Goal: Task Accomplishment & Management: Use online tool/utility

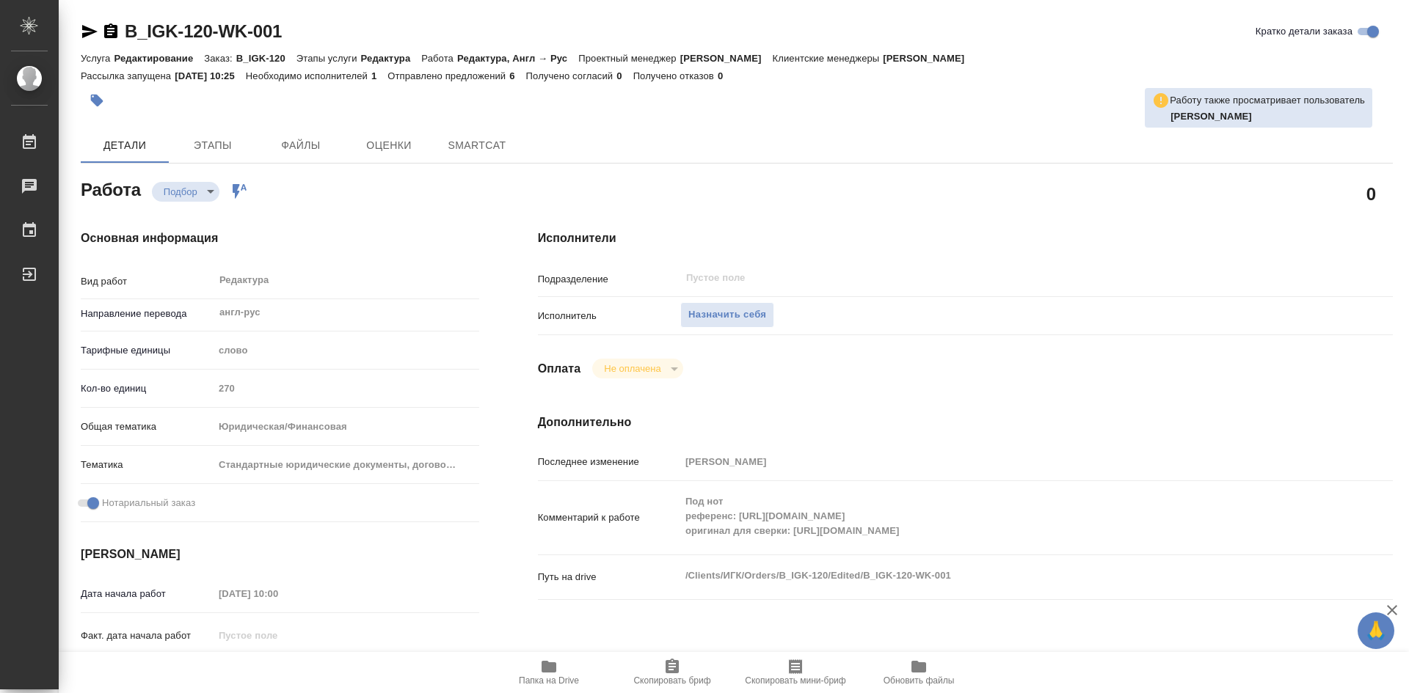
type textarea "x"
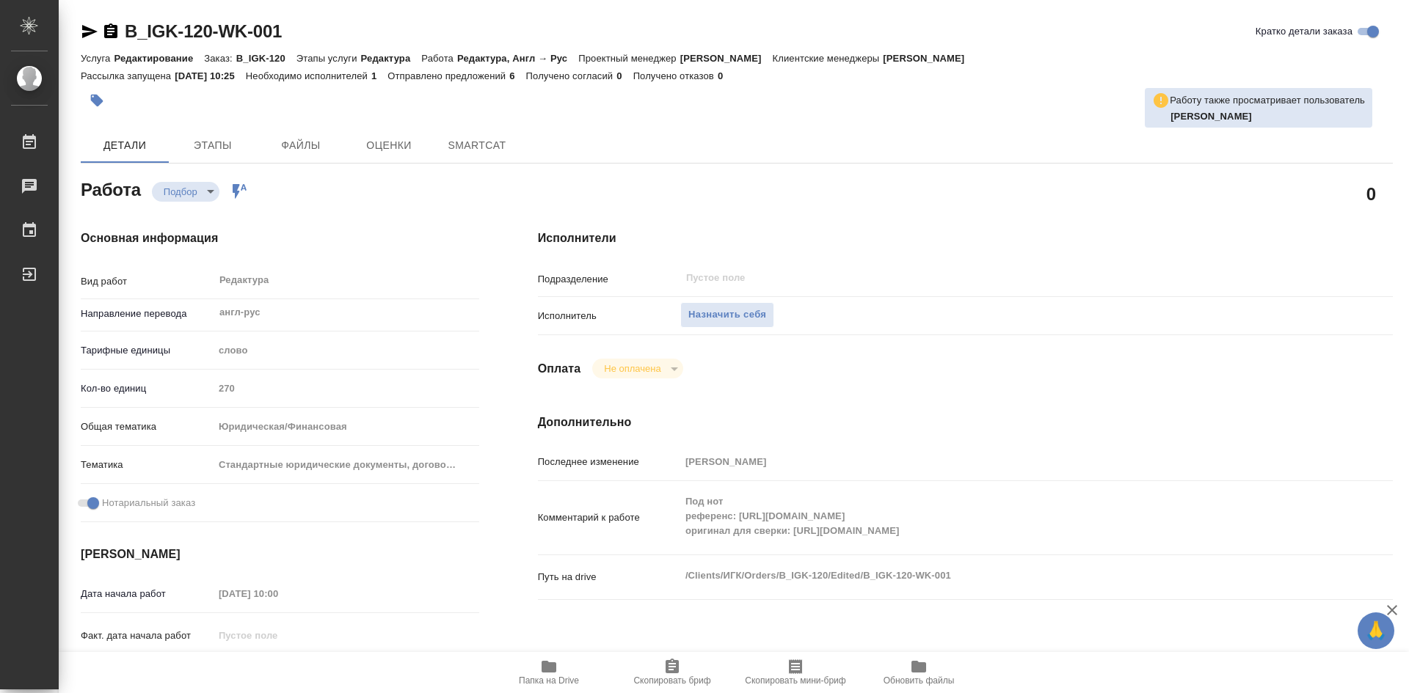
type textarea "x"
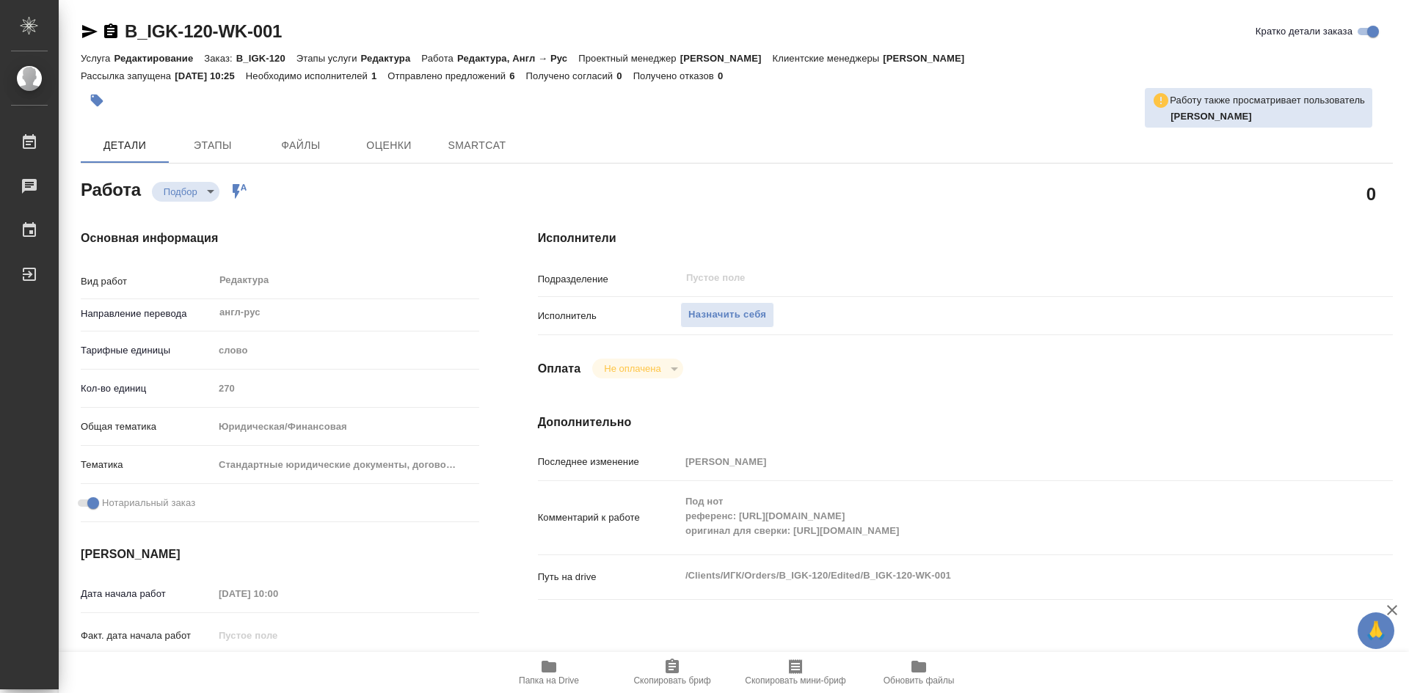
type textarea "x"
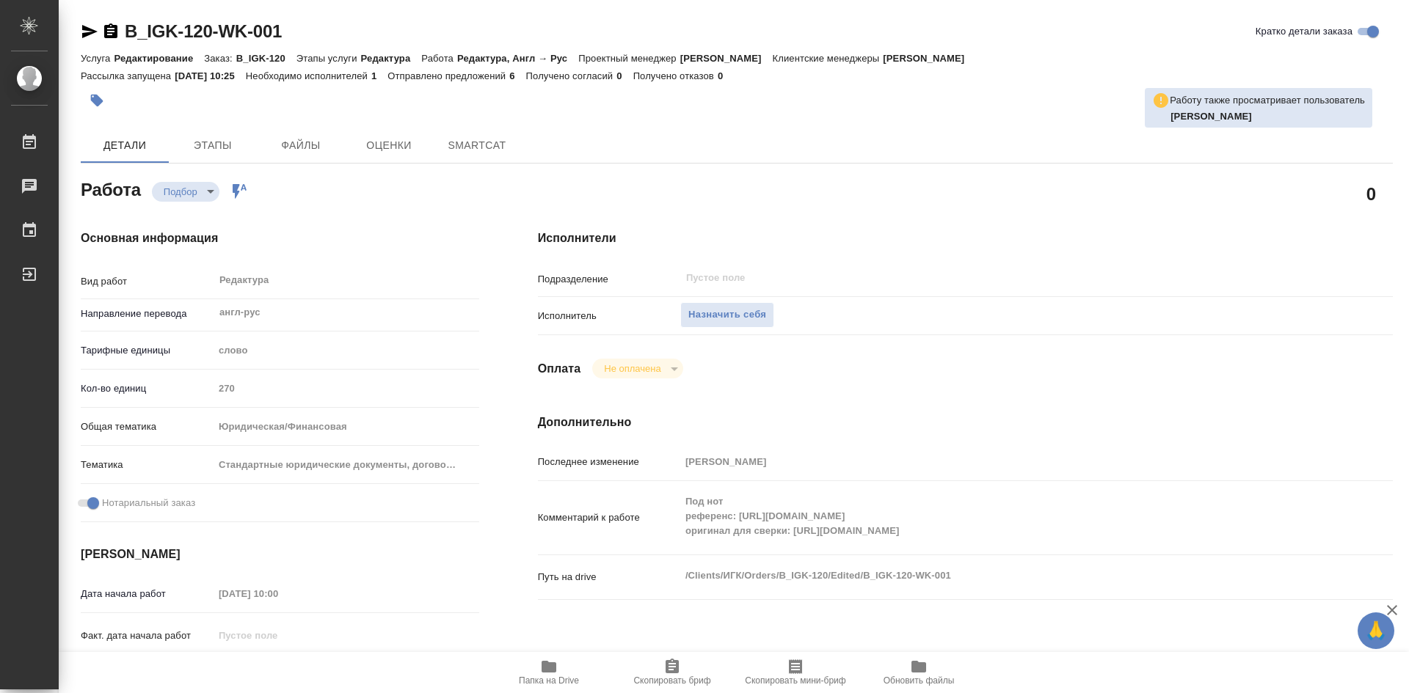
type textarea "x"
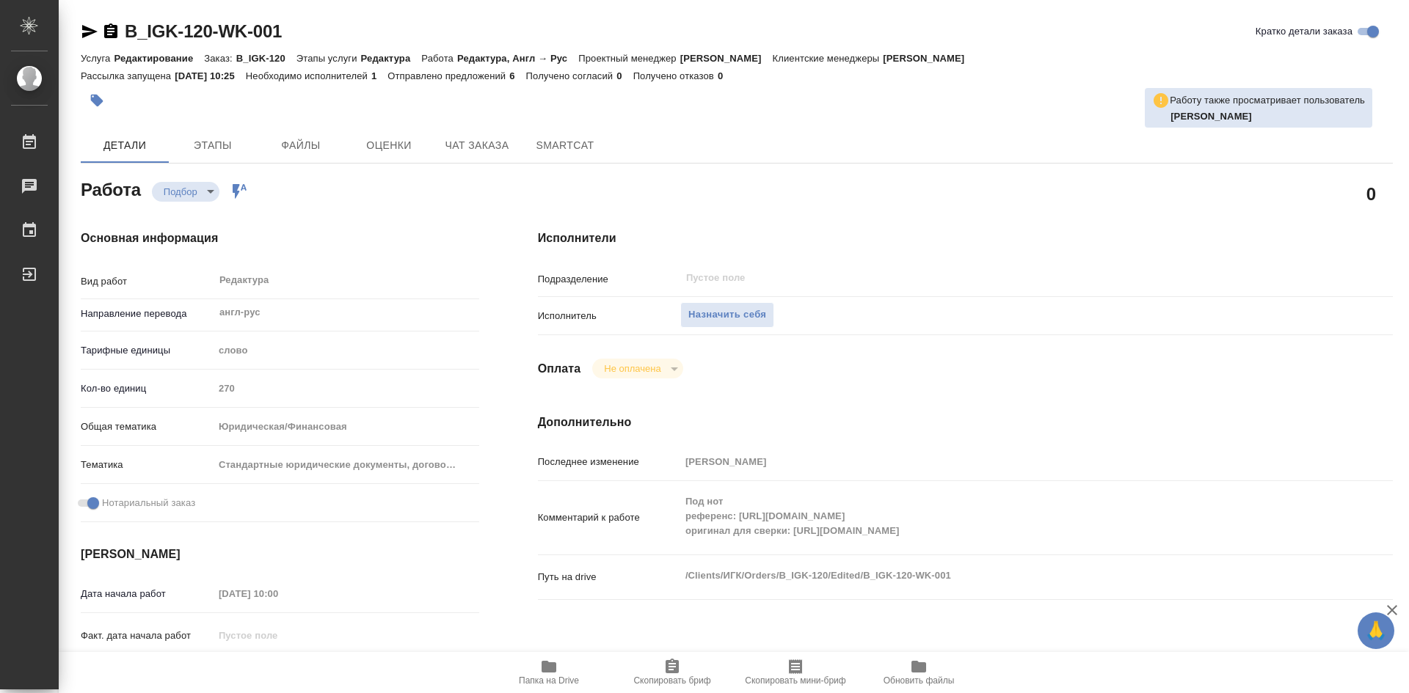
type textarea "x"
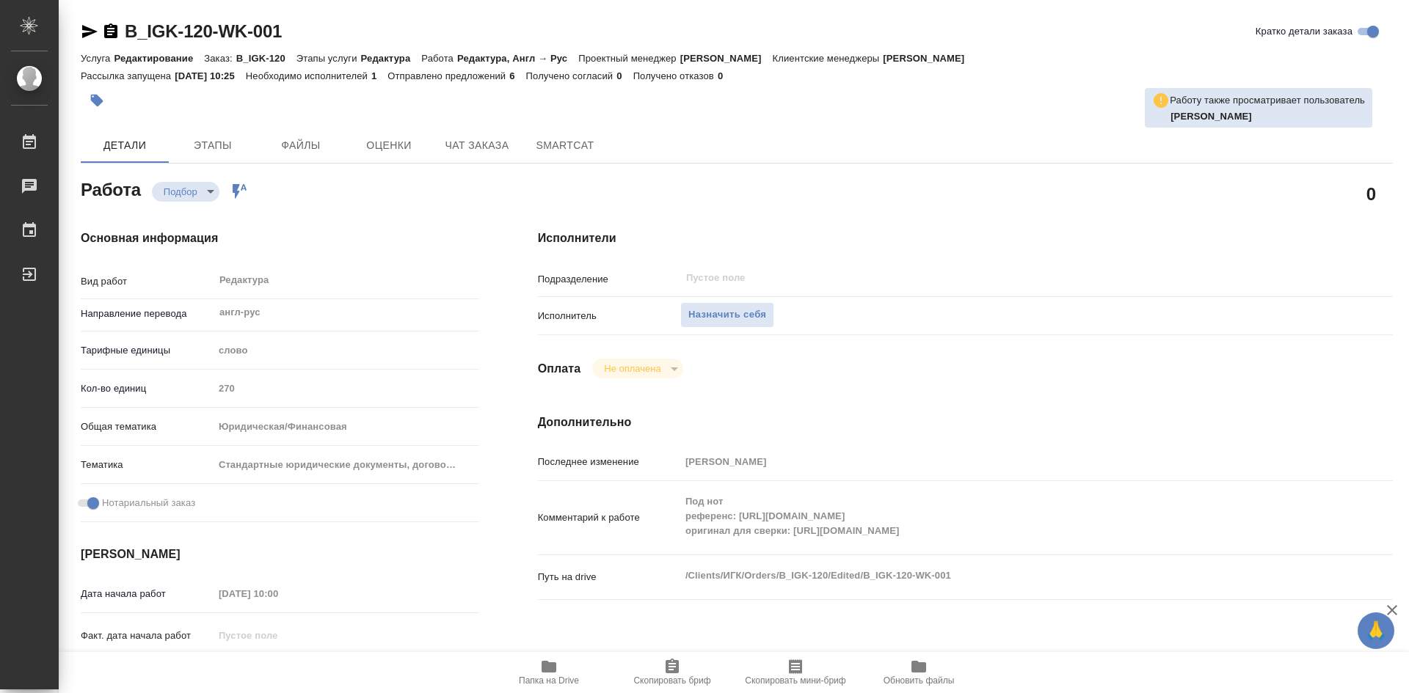
type textarea "x"
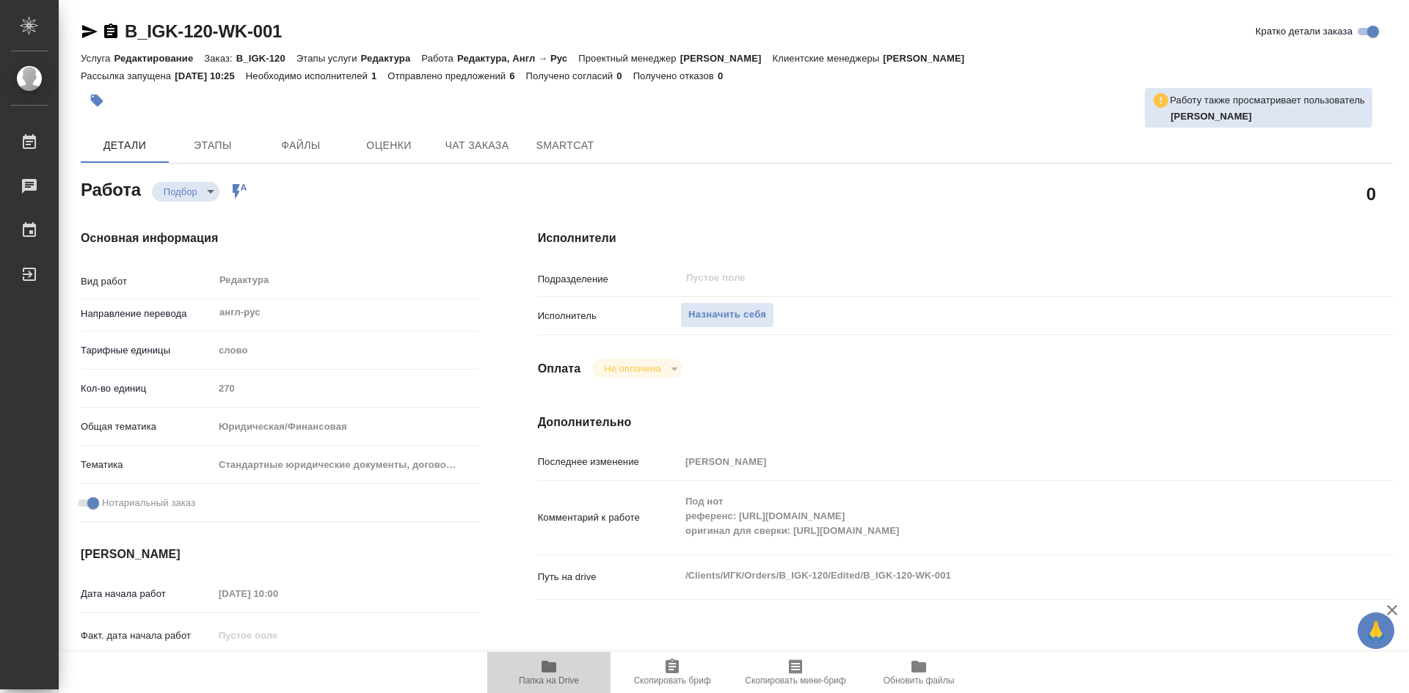
click at [547, 671] on icon "button" at bounding box center [549, 667] width 15 height 12
